Goal: Transaction & Acquisition: Purchase product/service

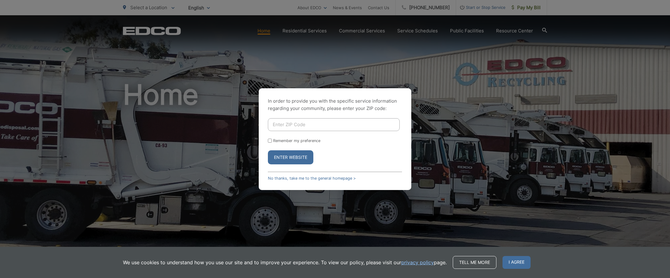
click at [336, 124] on input "Enter ZIP Code" at bounding box center [334, 124] width 132 height 13
type input "90245"
click at [300, 157] on button "Enter Website" at bounding box center [290, 157] width 45 height 14
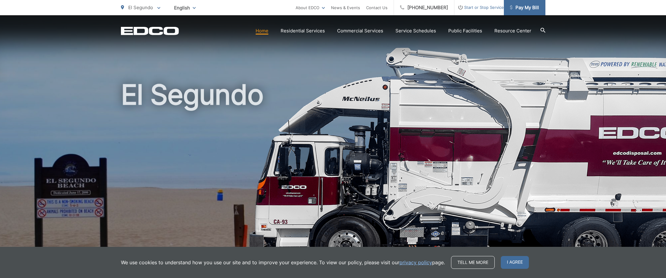
click at [525, 8] on span "Pay My Bill" at bounding box center [524, 7] width 29 height 7
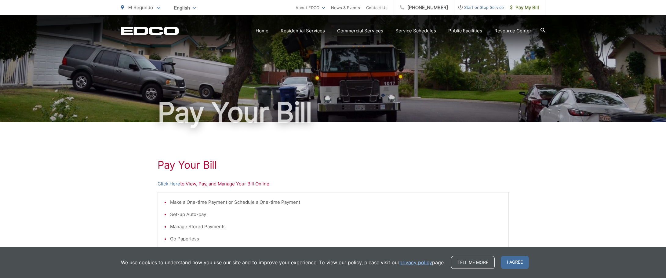
scroll to position [31, 0]
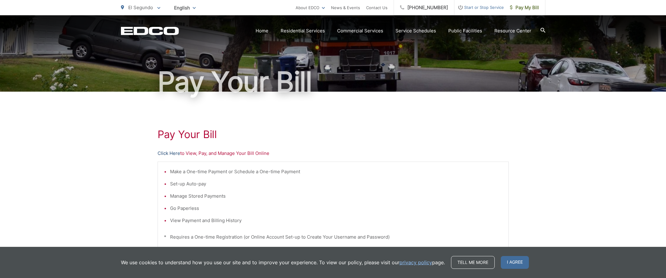
click at [172, 153] on link "Click Here" at bounding box center [169, 153] width 23 height 7
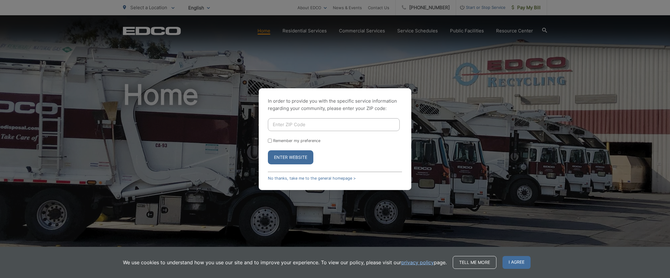
click at [300, 121] on input "Enter ZIP Code" at bounding box center [334, 124] width 132 height 13
type input "90245"
click at [297, 157] on button "Enter Website" at bounding box center [290, 157] width 45 height 14
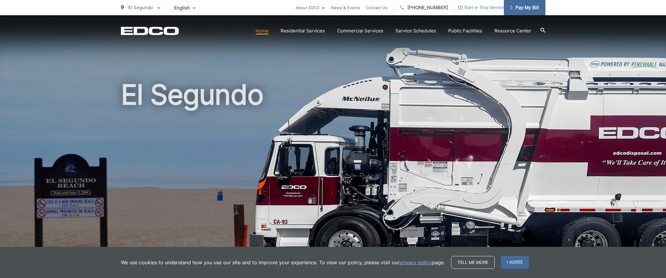
click at [524, 7] on span "Pay My Bill" at bounding box center [524, 7] width 29 height 7
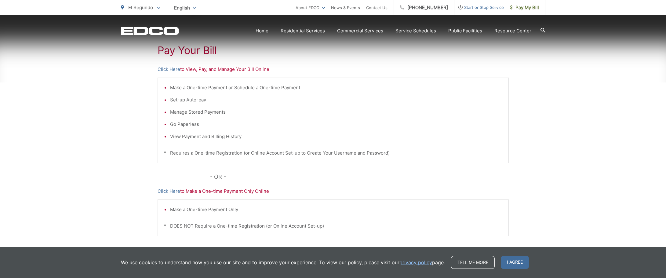
scroll to position [122, 0]
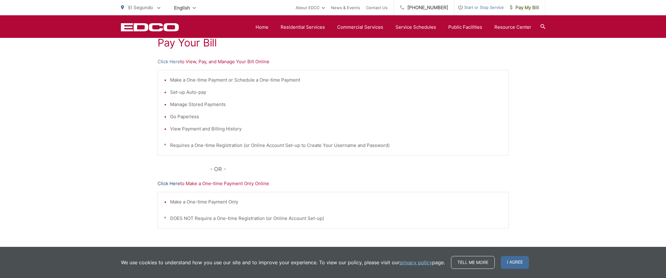
click at [174, 182] on link "Click Here" at bounding box center [169, 183] width 23 height 7
